Goal: Task Accomplishment & Management: Manage account settings

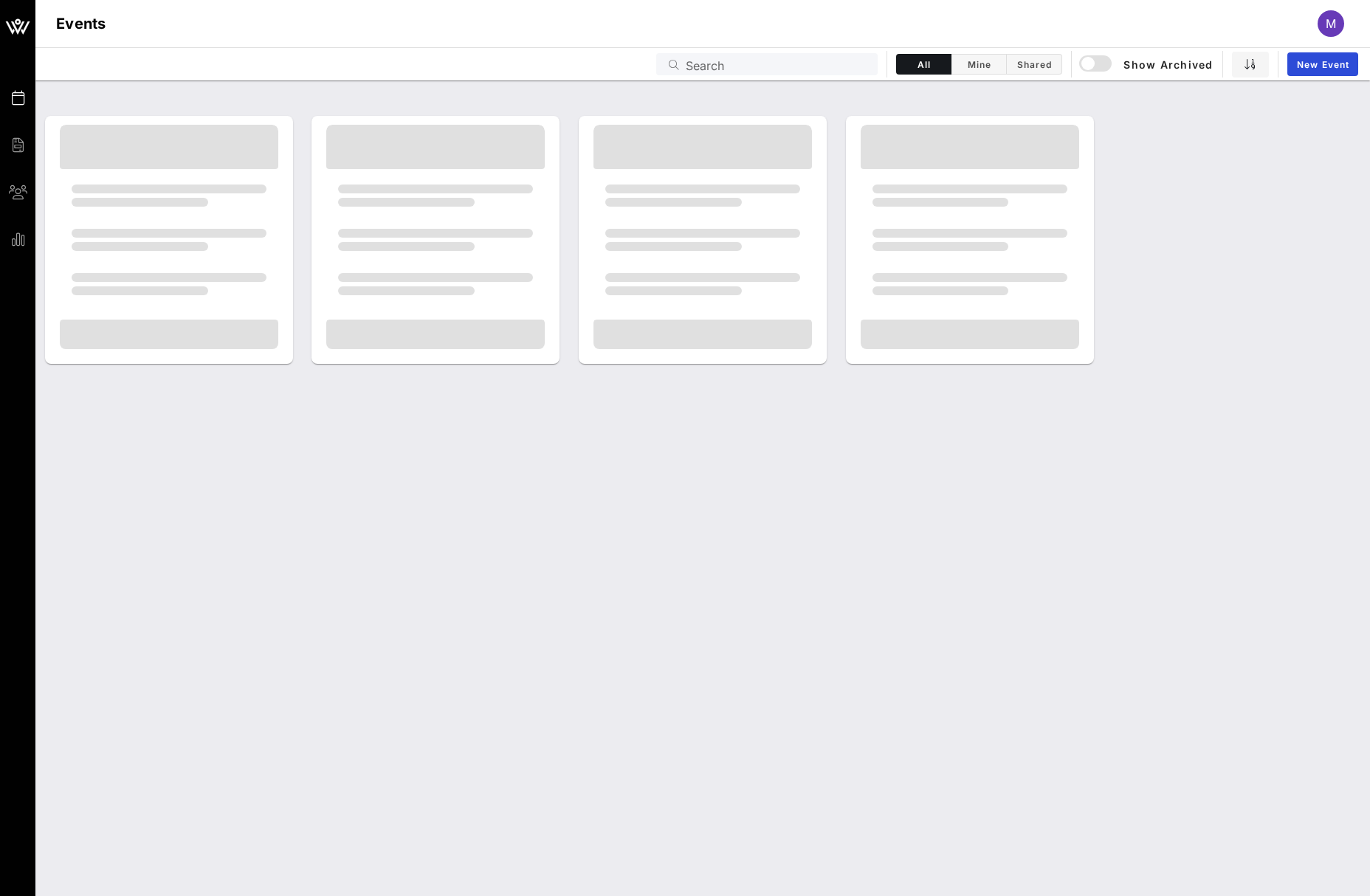
click at [778, 55] on input "Search" at bounding box center [777, 64] width 183 height 19
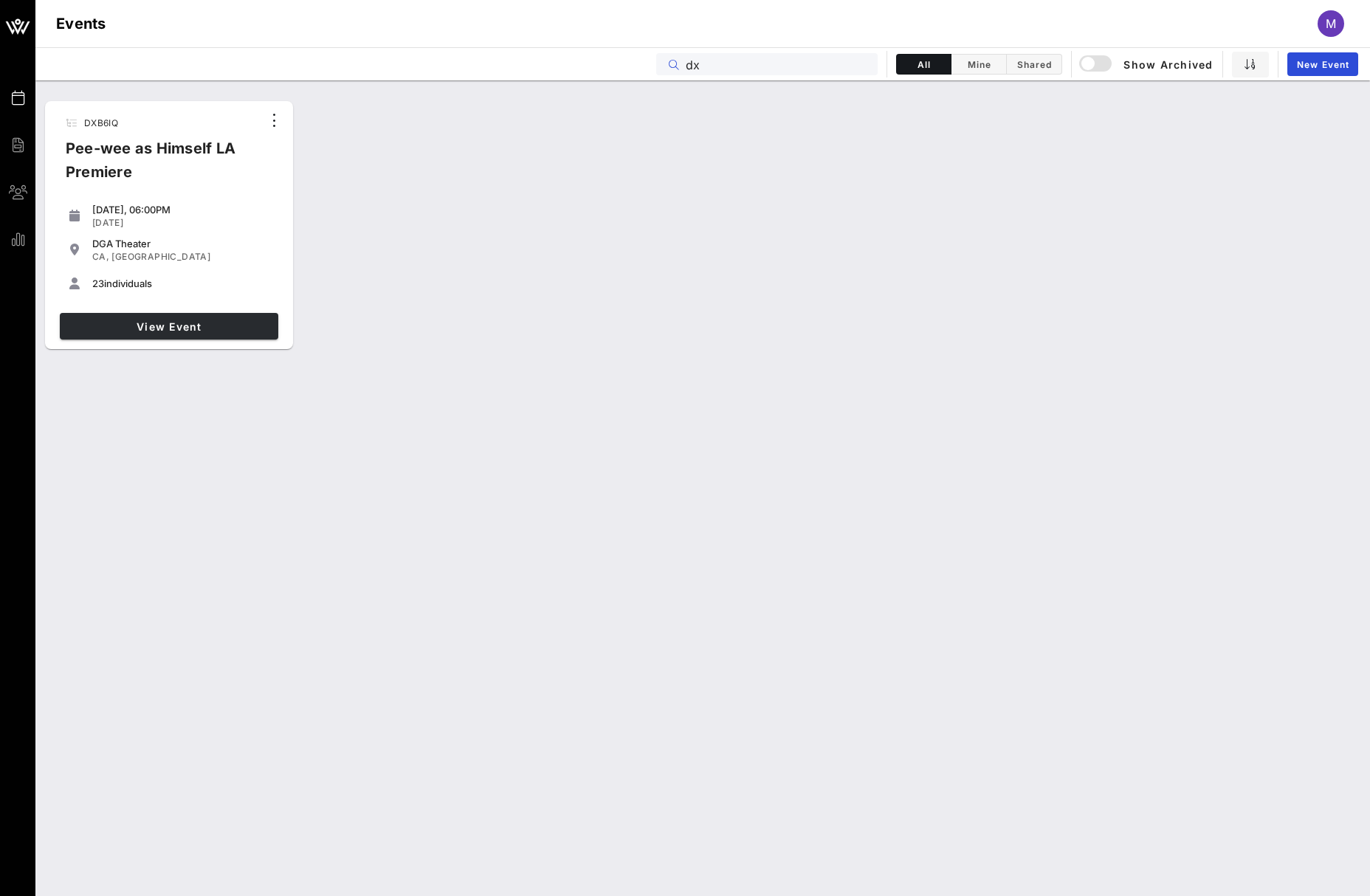
type input "dx"
click at [155, 320] on span "View Event" at bounding box center [168, 326] width 207 height 12
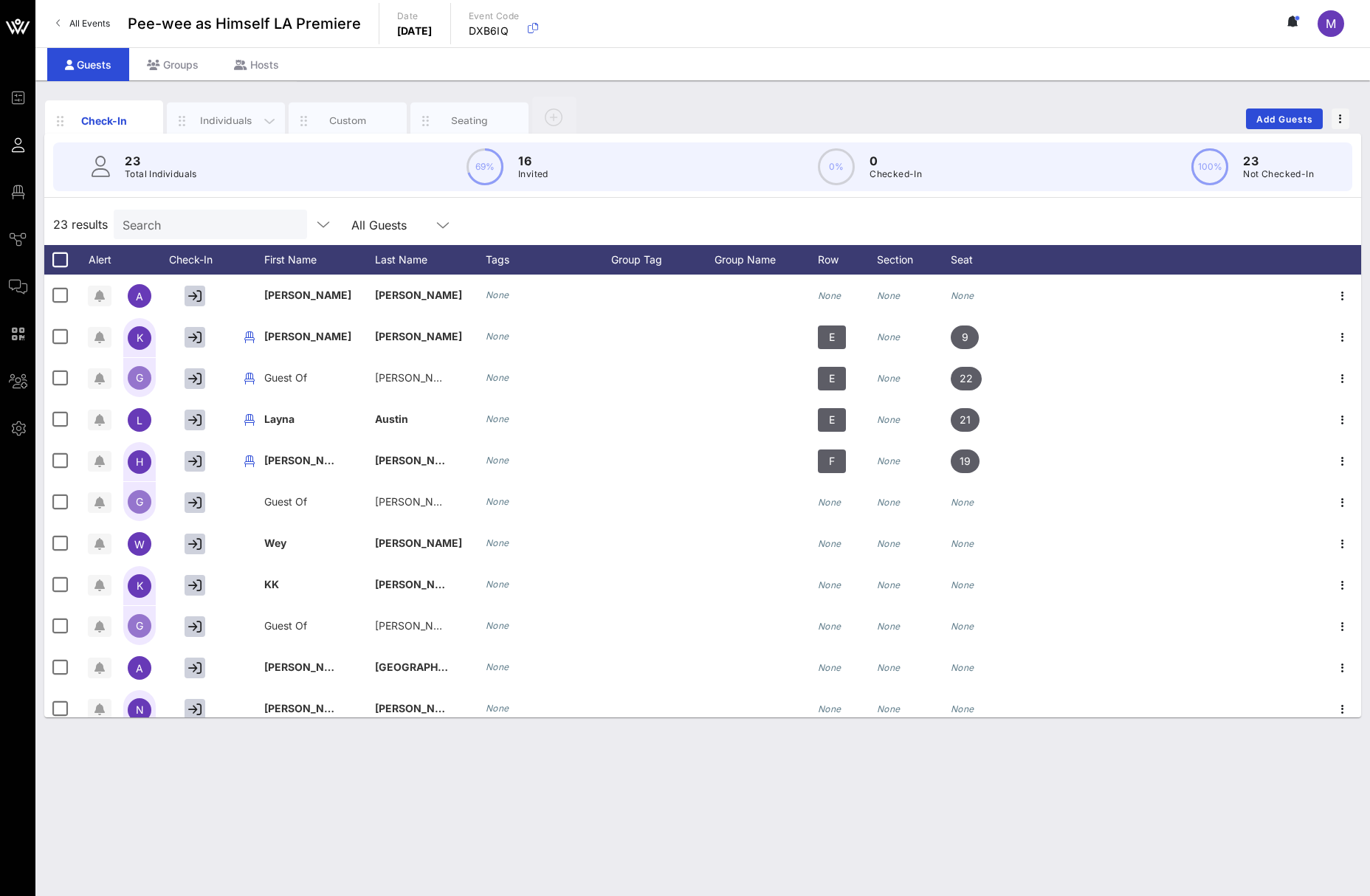
click at [225, 122] on div "Individuals" at bounding box center [225, 121] width 65 height 14
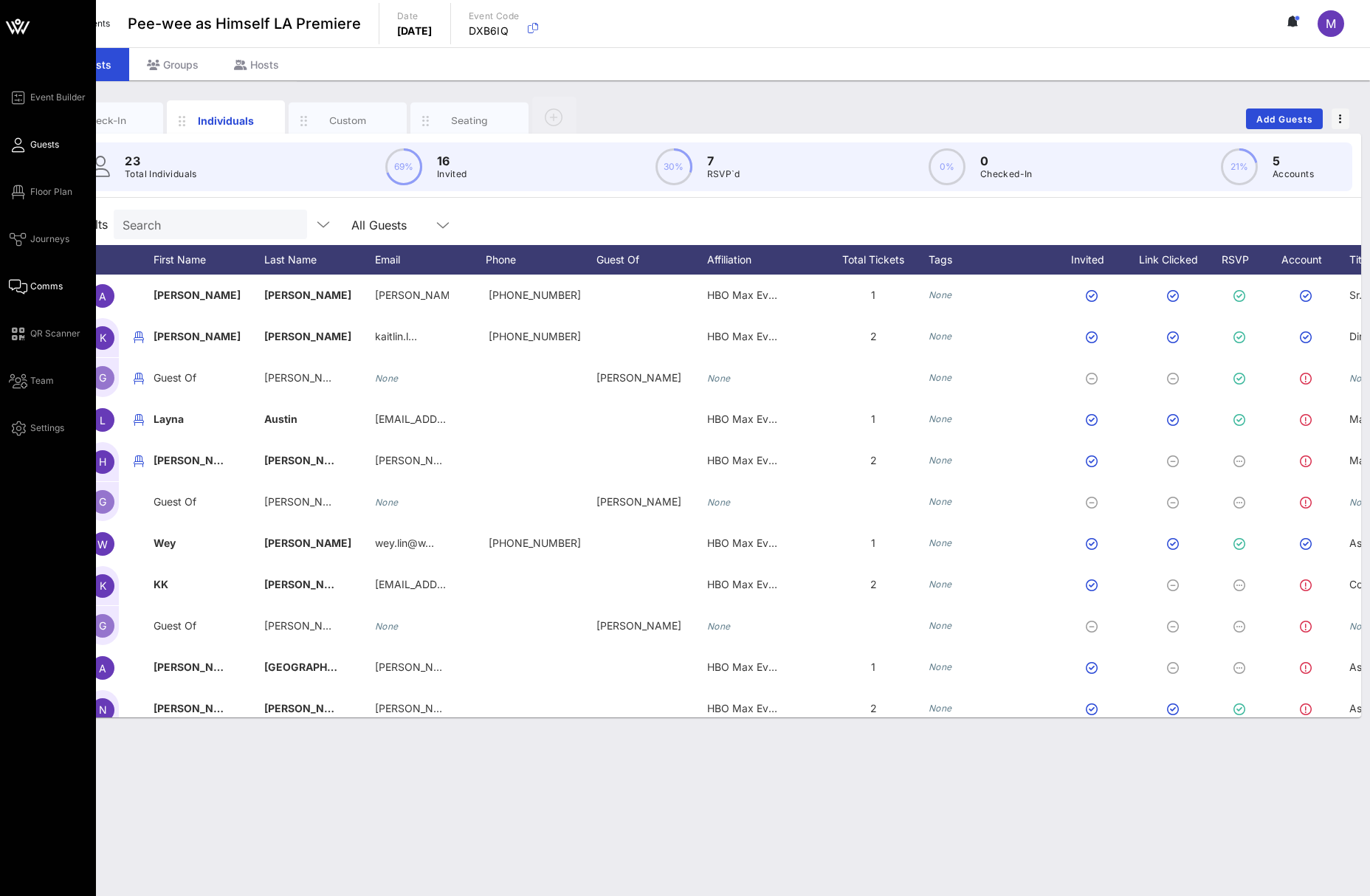
click at [21, 285] on icon at bounding box center [18, 286] width 18 height 2
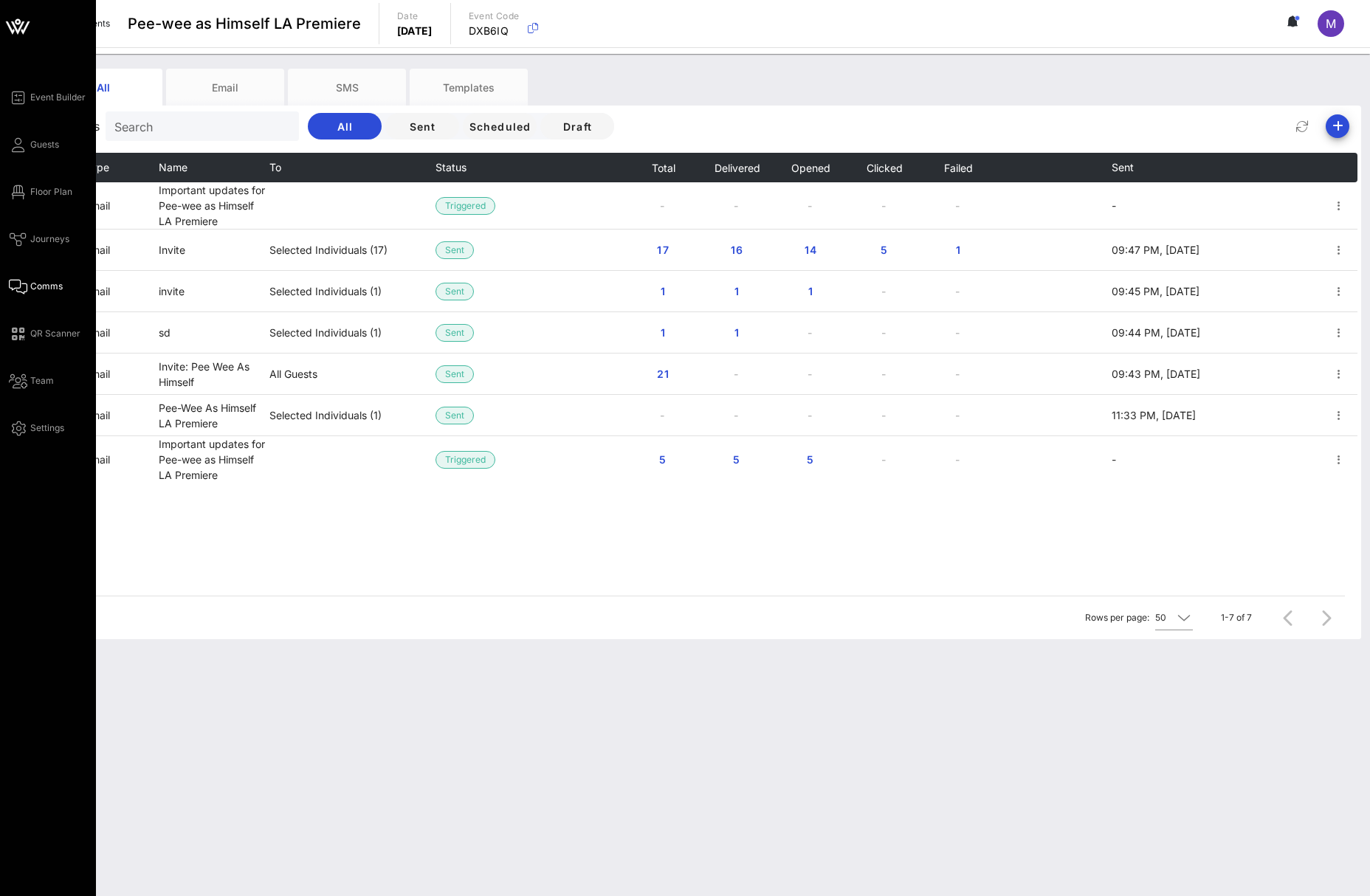
click at [20, 417] on div "Event Builder Guests Floor Plan Journeys Comms QR Scanner Team Settings" at bounding box center [52, 262] width 87 height 348
click at [23, 427] on icon at bounding box center [18, 428] width 18 height 2
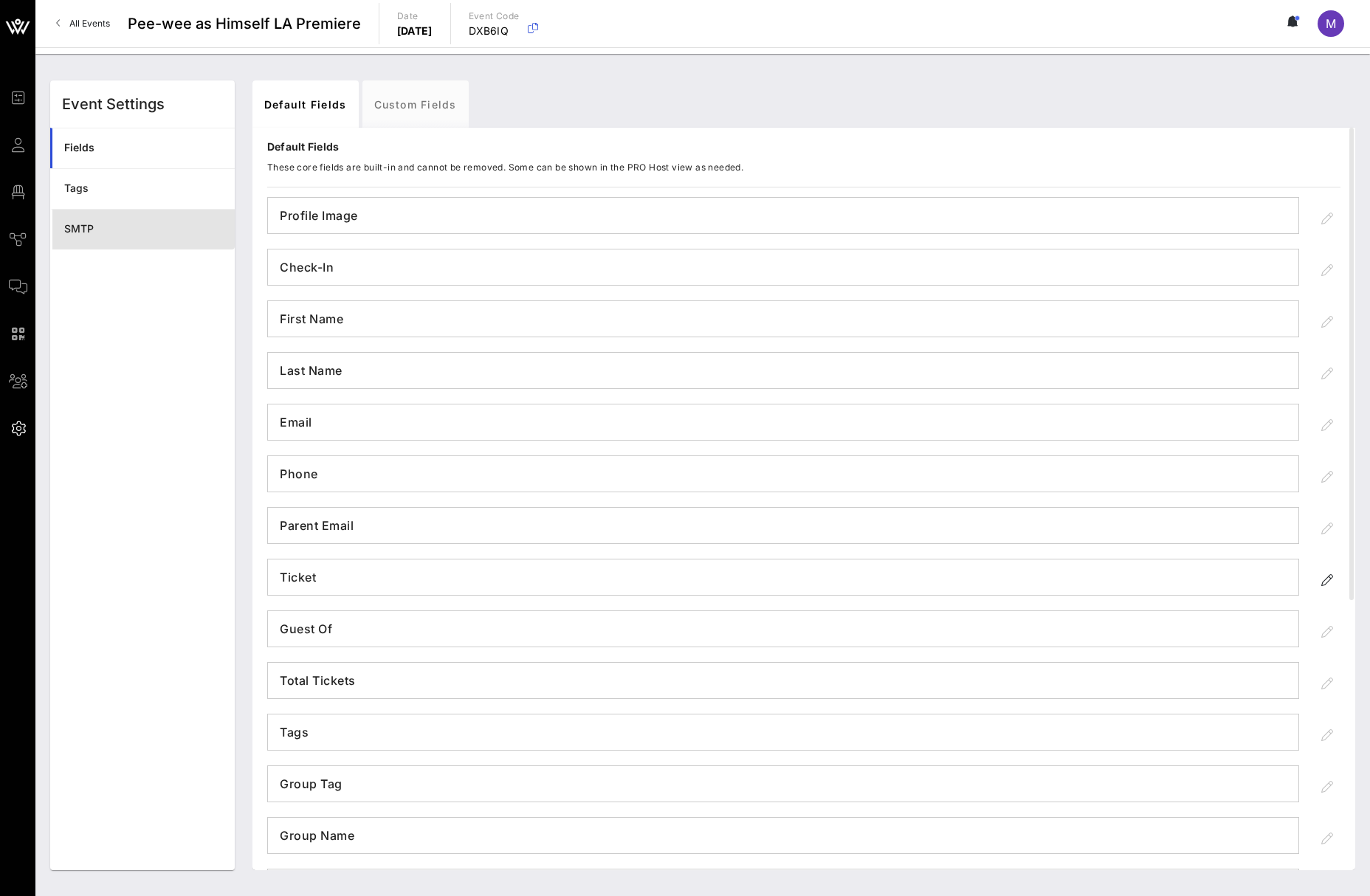
click at [121, 231] on div "SMTP" at bounding box center [143, 229] width 158 height 12
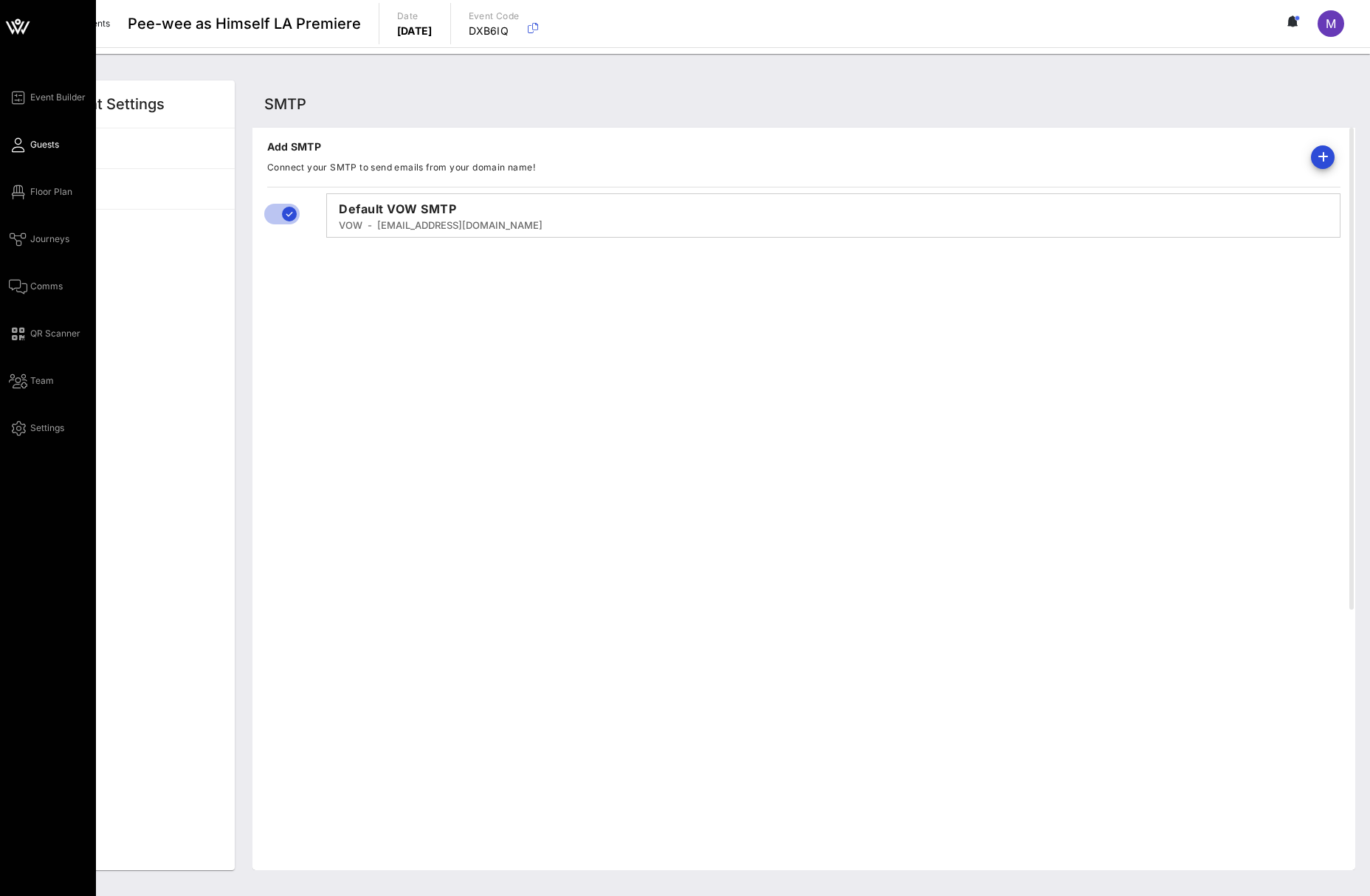
click at [41, 145] on span "Guests" at bounding box center [44, 144] width 28 height 13
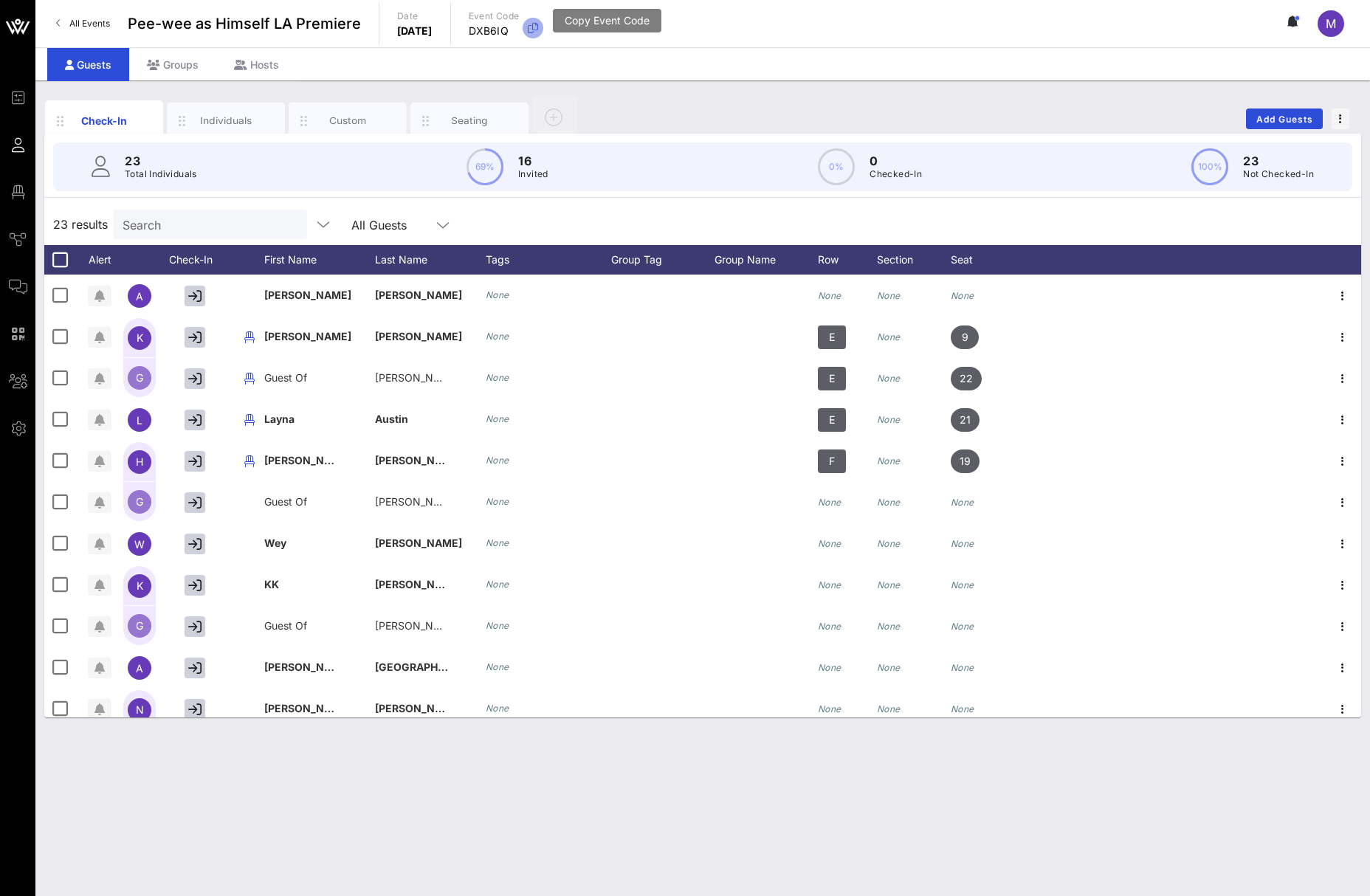
click at [542, 26] on icon "button" at bounding box center [532, 28] width 18 height 18
click at [217, 129] on div "Individuals" at bounding box center [225, 121] width 118 height 37
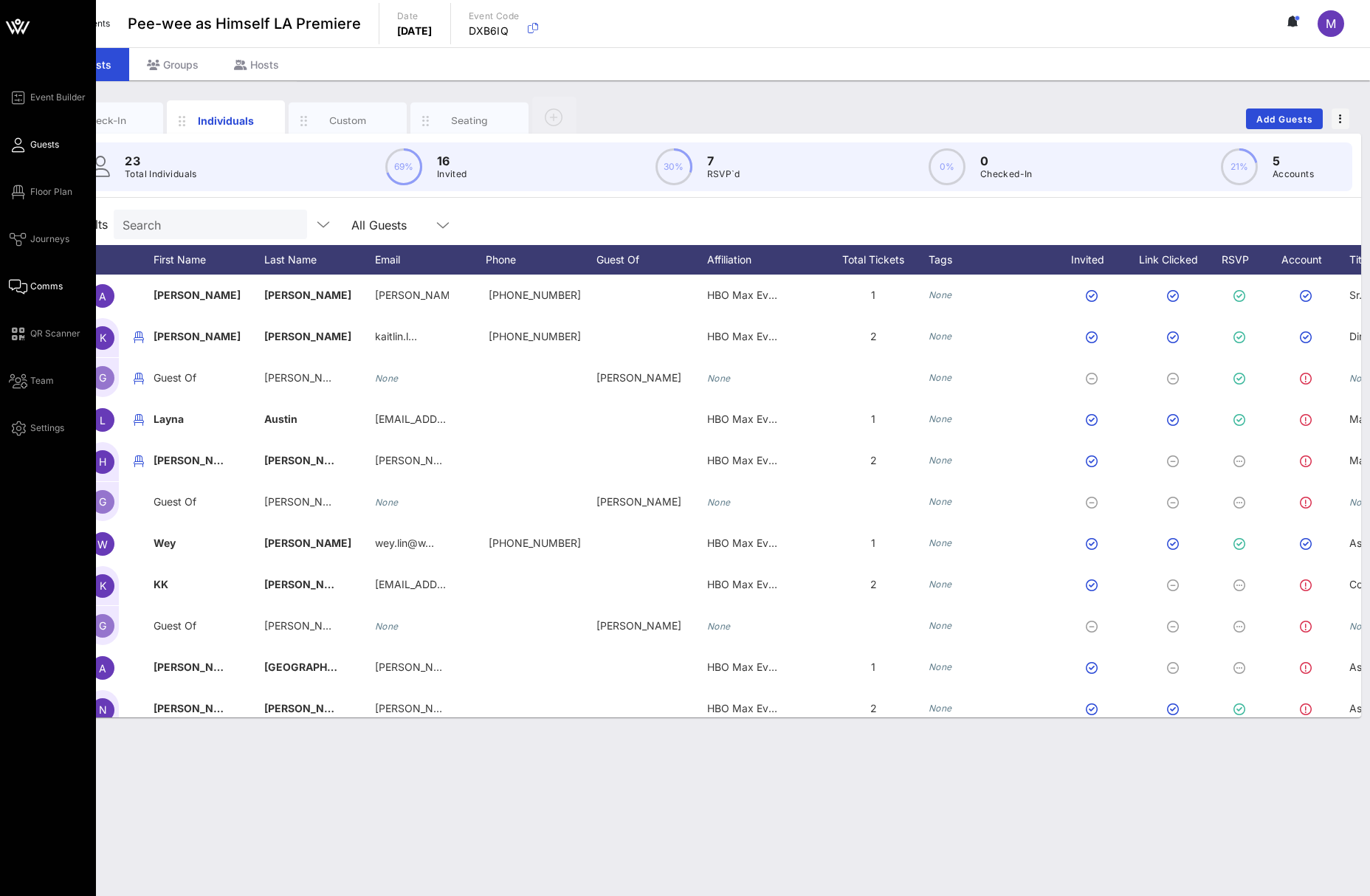
click at [42, 281] on span "Comms" at bounding box center [46, 286] width 32 height 13
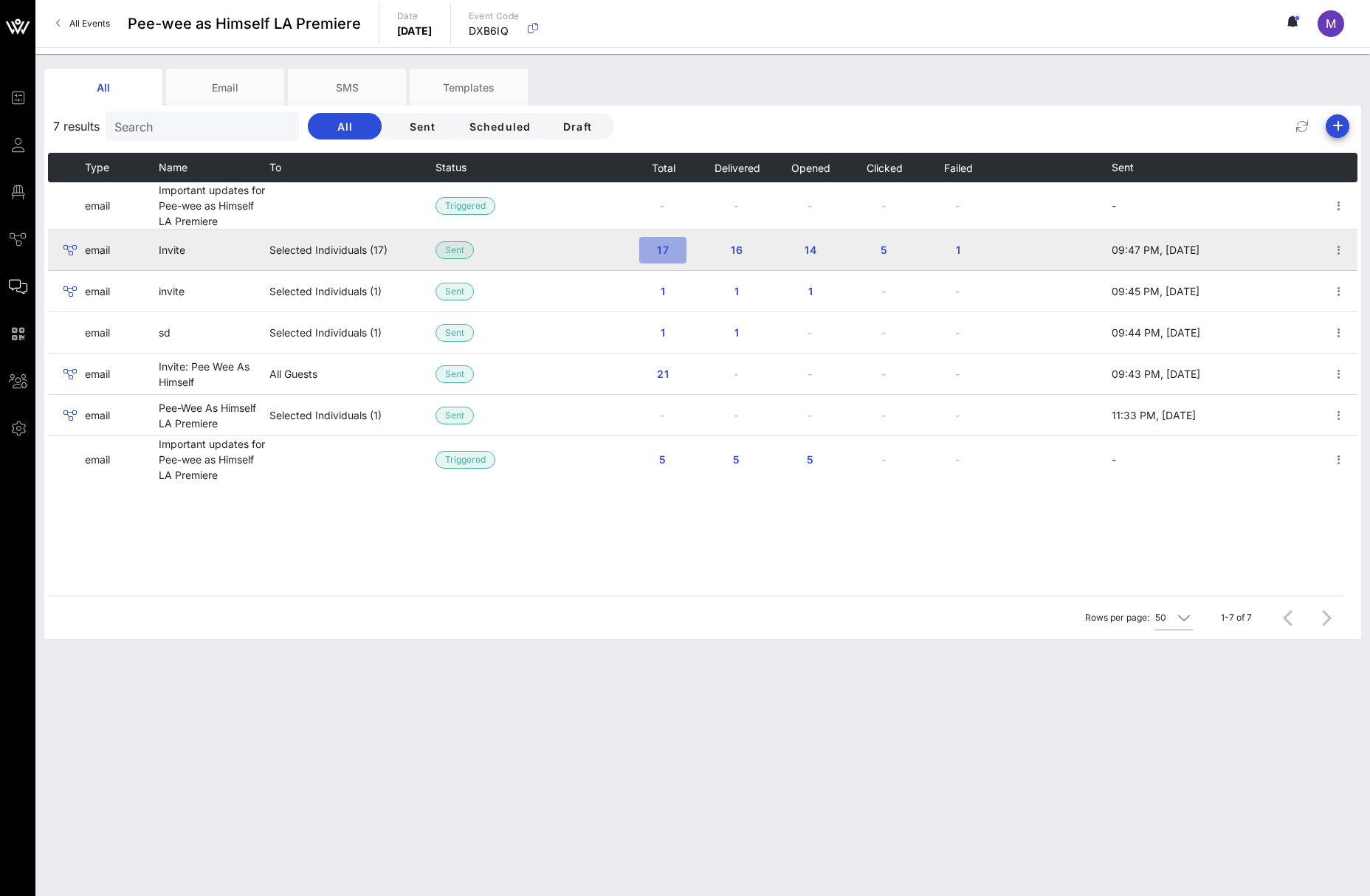
click at [661, 248] on span "17" at bounding box center [662, 250] width 24 height 12
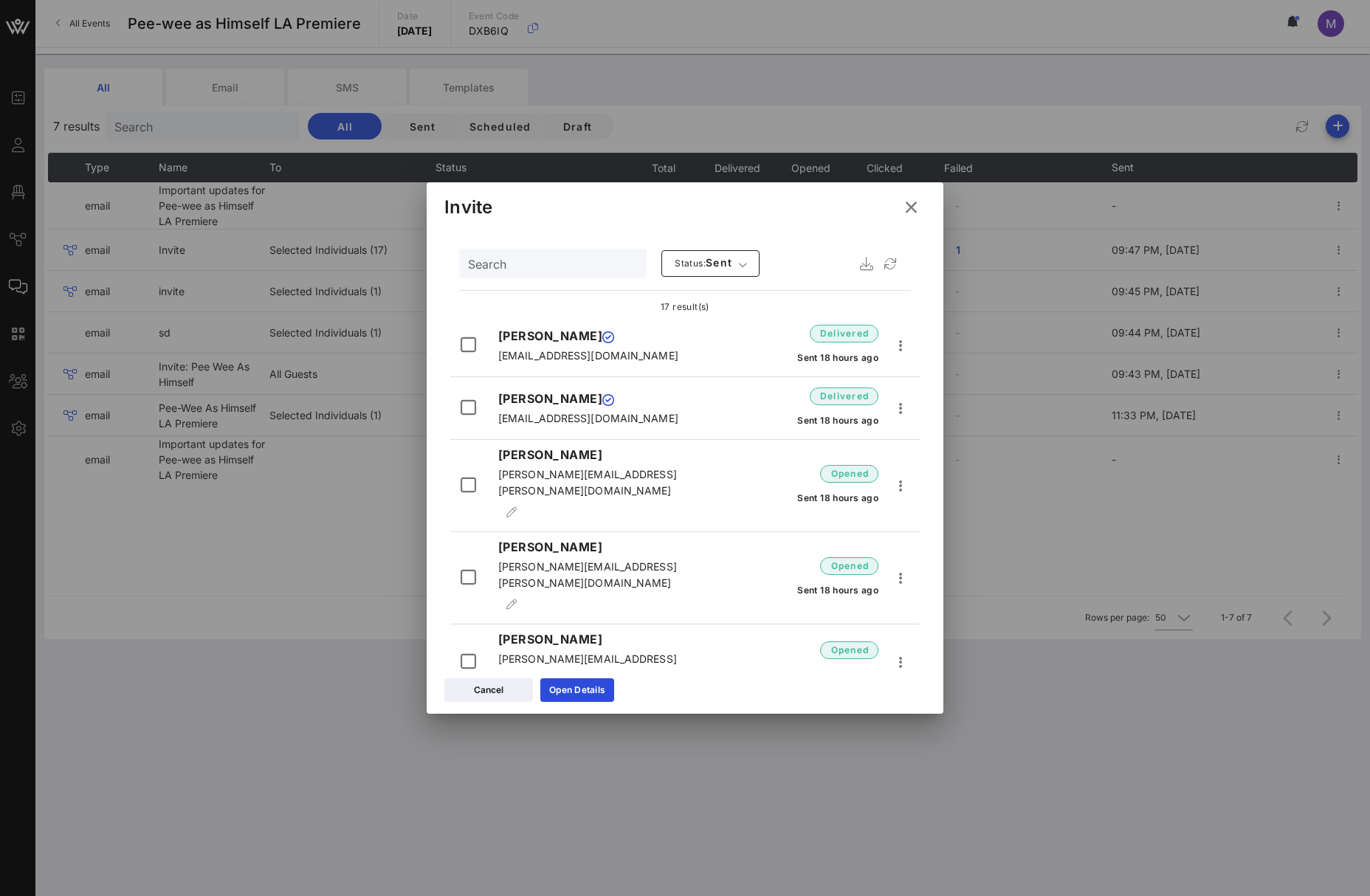
click at [580, 481] on span "[PERSON_NAME][EMAIL_ADDRESS][PERSON_NAME][DOMAIN_NAME]" at bounding box center [588, 481] width 178 height 28
copy span "[PERSON_NAME][EMAIL_ADDRESS][PERSON_NAME][DOMAIN_NAME]"
click at [544, 560] on span "[PERSON_NAME][EMAIL_ADDRESS][PERSON_NAME][DOMAIN_NAME]" at bounding box center [588, 574] width 178 height 28
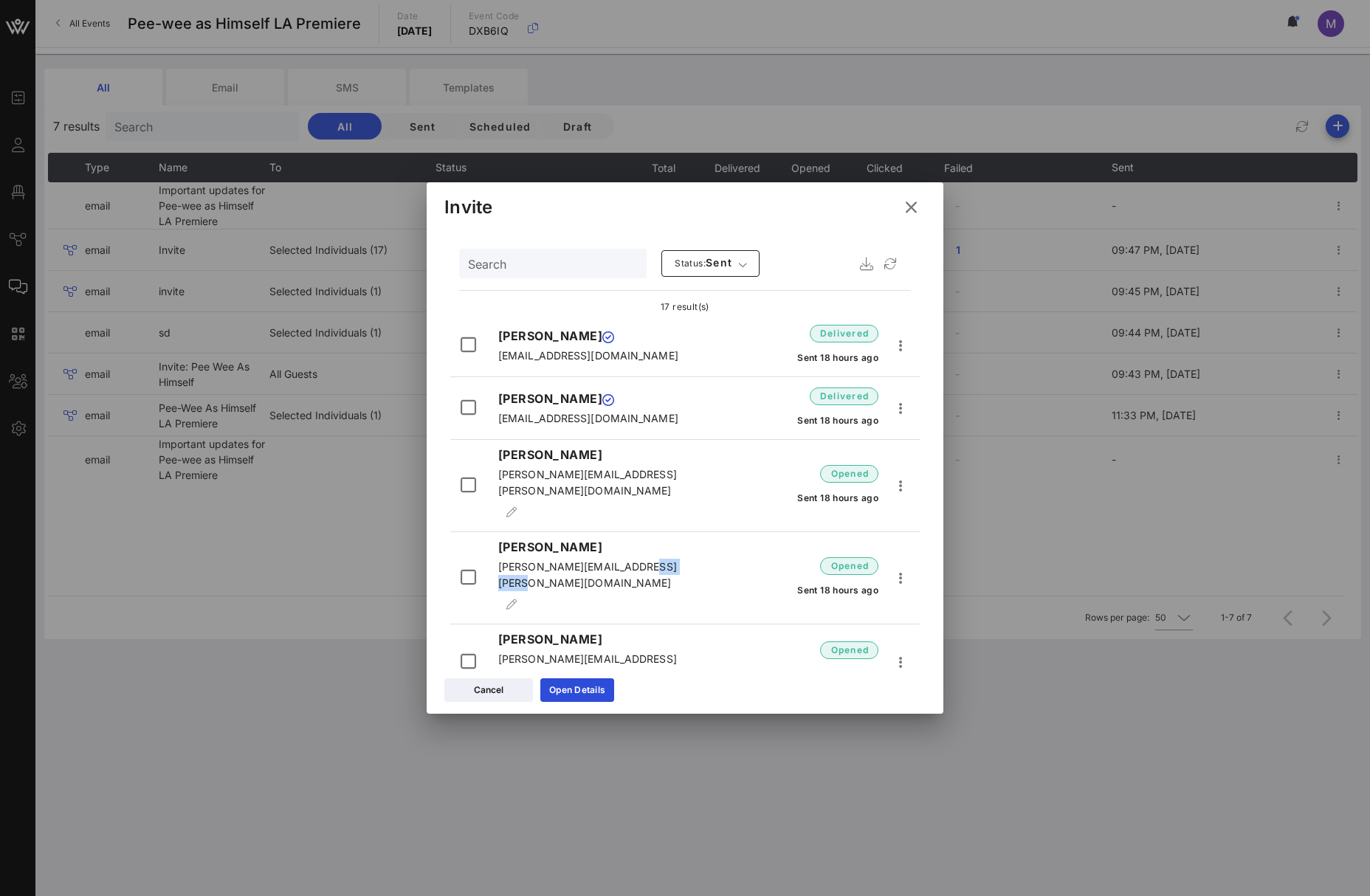
click at [544, 560] on span "[PERSON_NAME][EMAIL_ADDRESS][PERSON_NAME][DOMAIN_NAME]" at bounding box center [588, 574] width 178 height 28
copy span "[PERSON_NAME][EMAIL_ADDRESS][PERSON_NAME][DOMAIN_NAME]"
